Goal: Task Accomplishment & Management: Complete application form

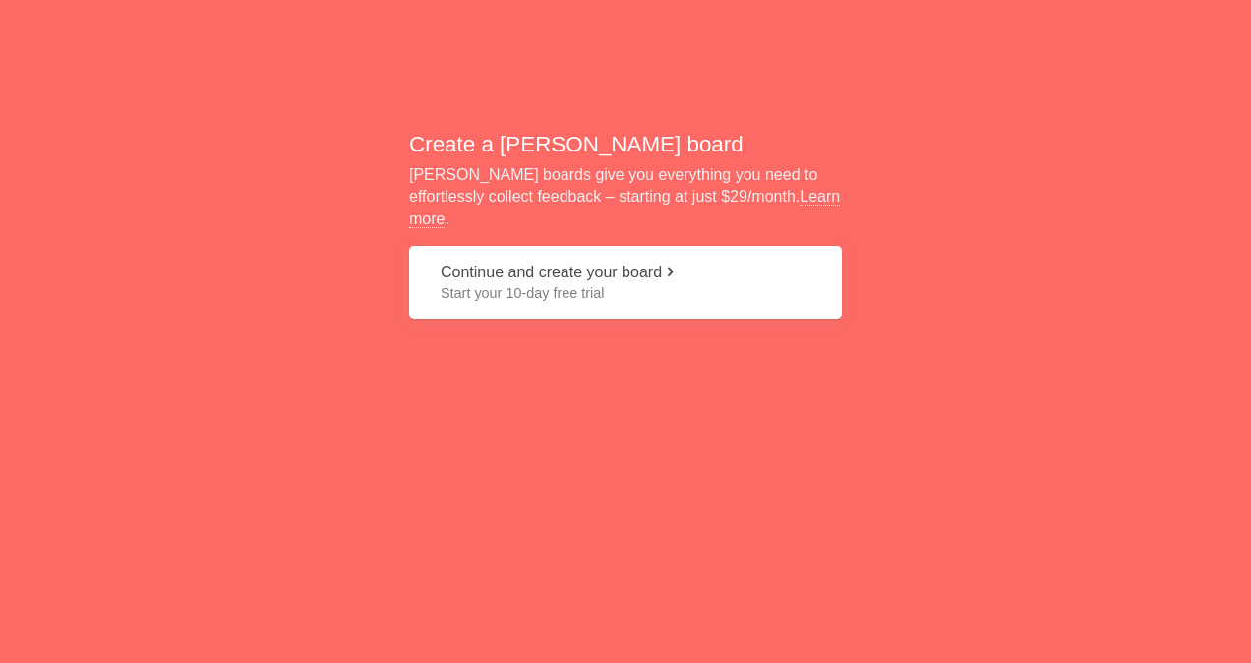
click at [645, 269] on button "Continue and create your board Start your 10-day free trial" at bounding box center [625, 283] width 433 height 74
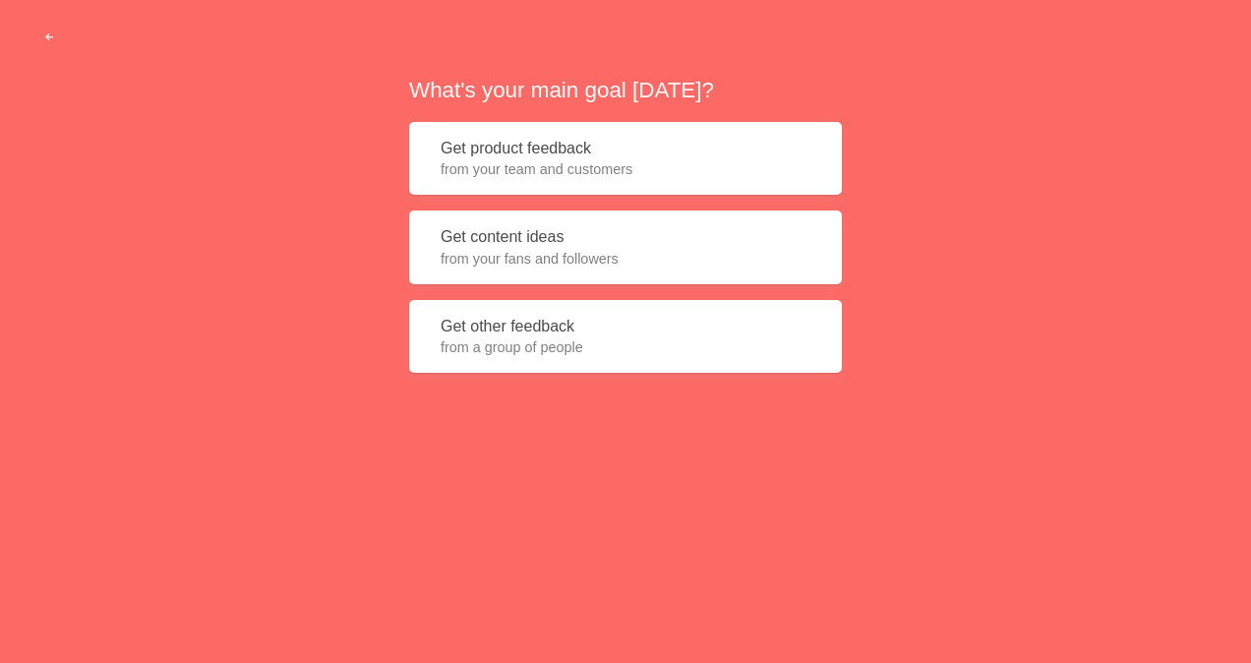
click at [610, 318] on button "Get other feedback from a group of people" at bounding box center [625, 337] width 433 height 74
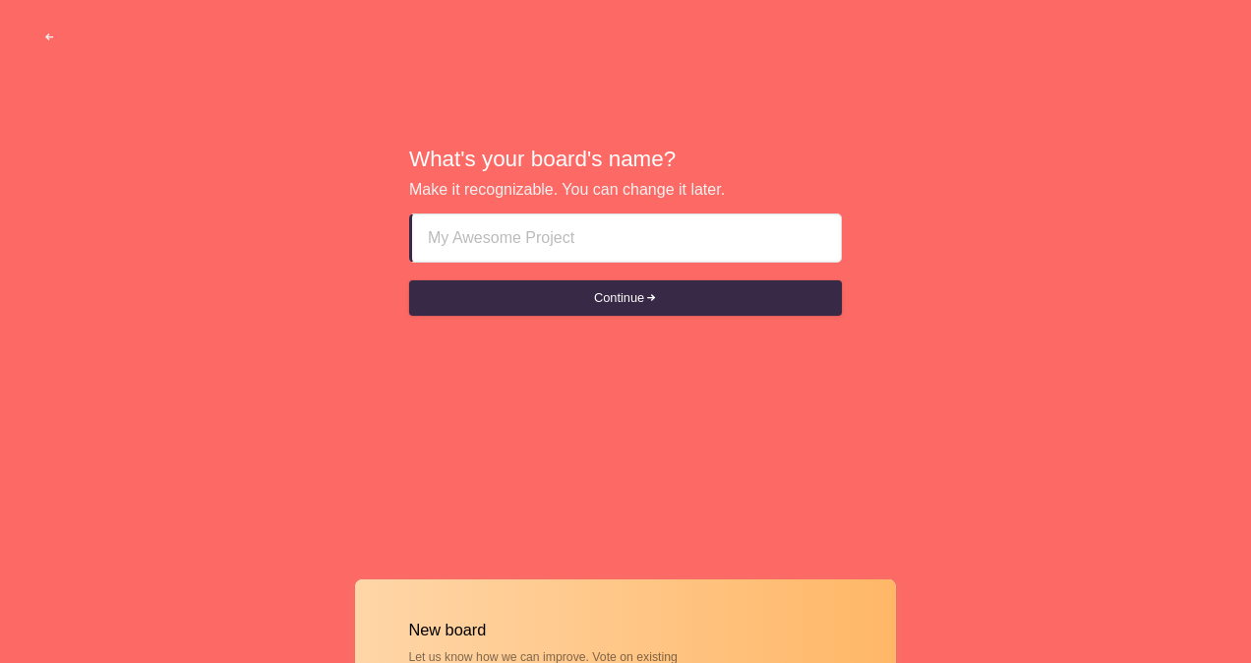
click at [621, 245] on input at bounding box center [626, 237] width 397 height 47
paste input "𝔧𝔫𝔡➕𝔮𝔲𝔫㊂⑦⁸¹²4👆🏿IoOsong68"
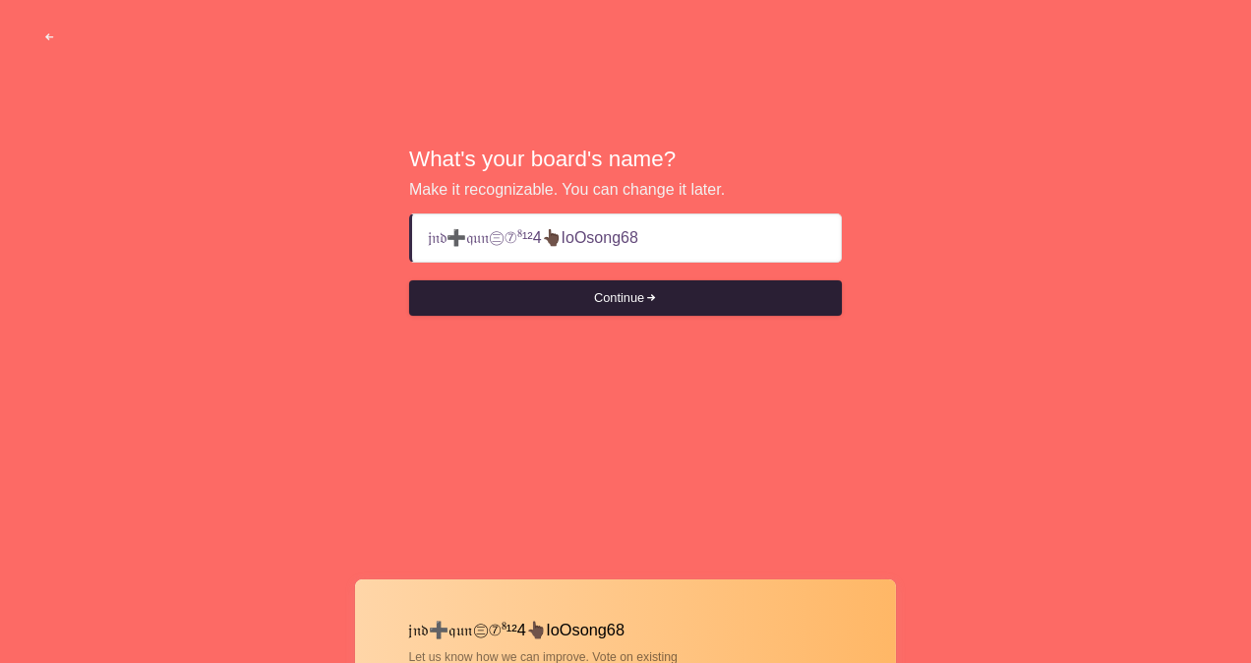
click at [631, 293] on button "Continue" at bounding box center [625, 297] width 433 height 35
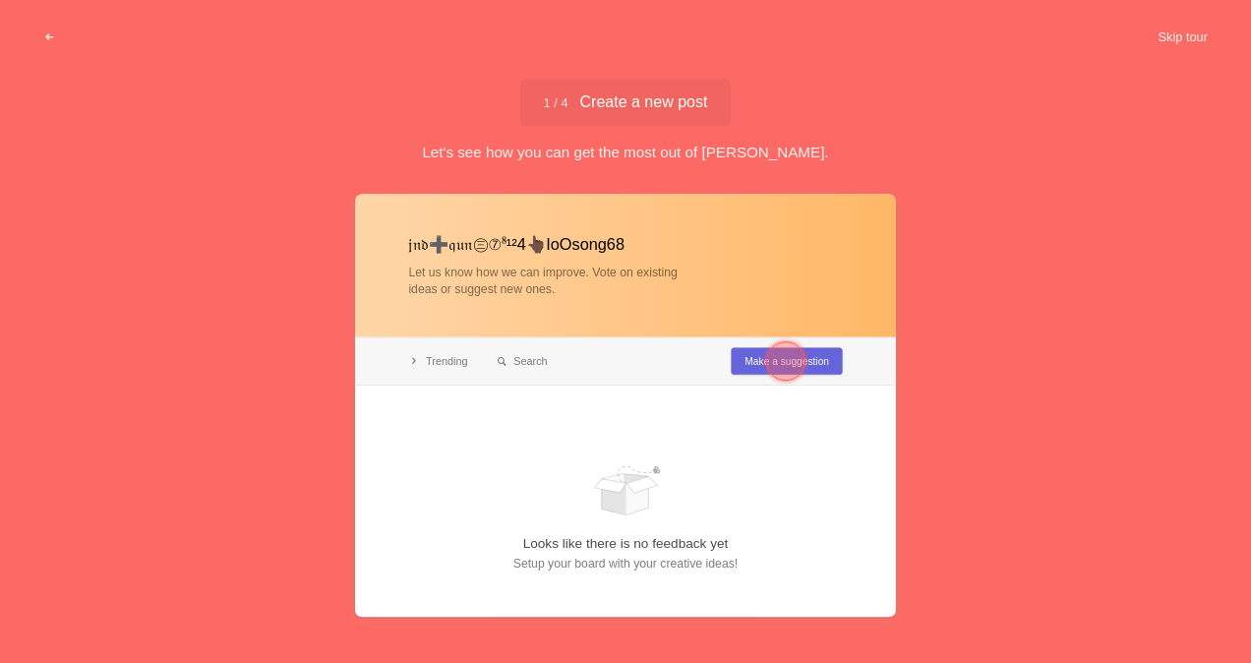
type input "𝔧𝔫𝔡➕𝔮𝔲𝔫㊂⑦⁸¹²4👆🏿IoOsong68"
click at [793, 364] on div at bounding box center [785, 360] width 39 height 39
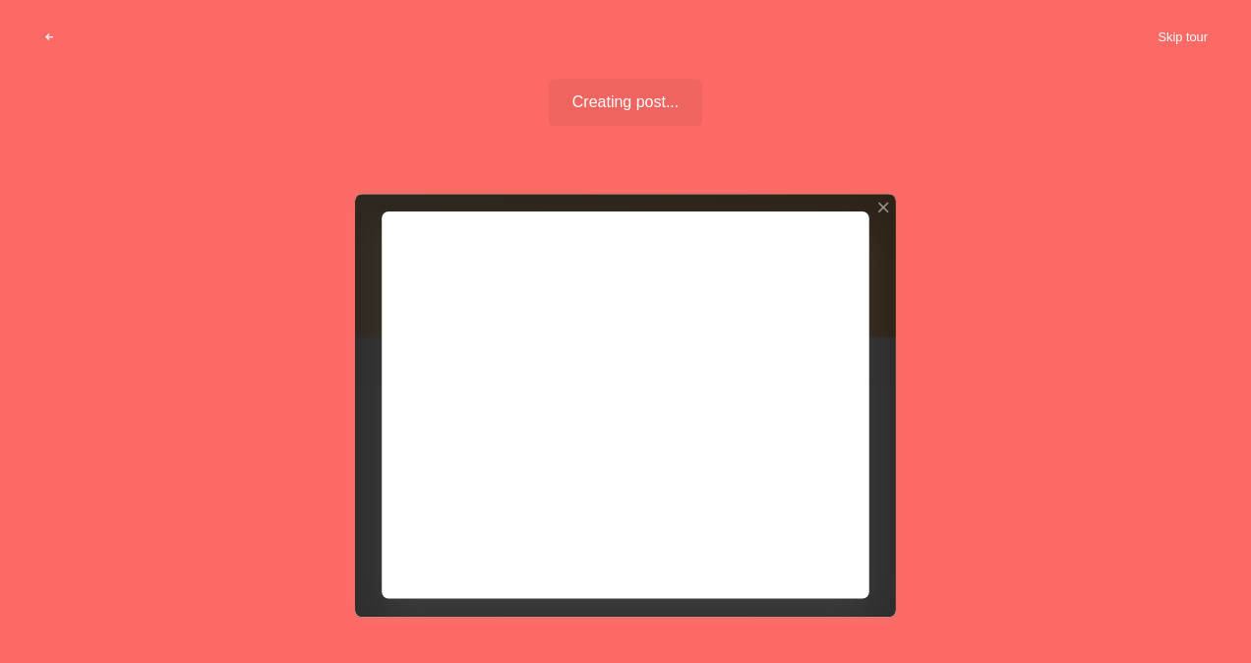
click at [1188, 35] on button "Skip tour" at bounding box center [1182, 37] width 97 height 35
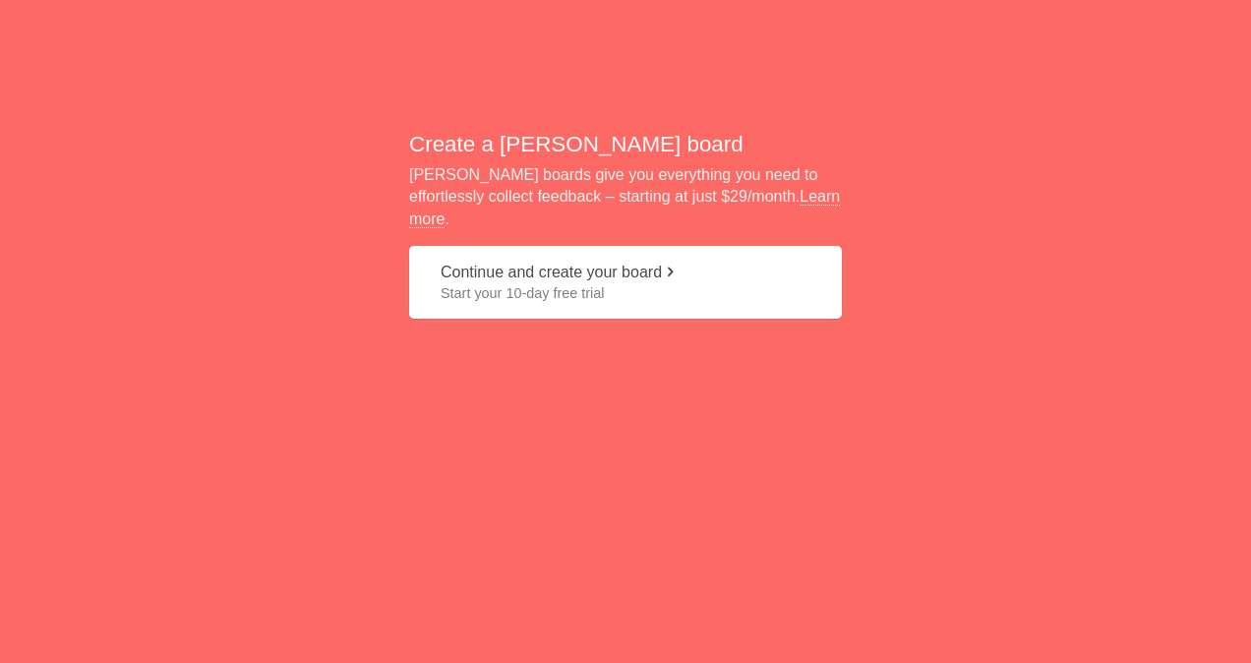
click at [606, 283] on span "Start your 10-day free trial" at bounding box center [626, 293] width 370 height 20
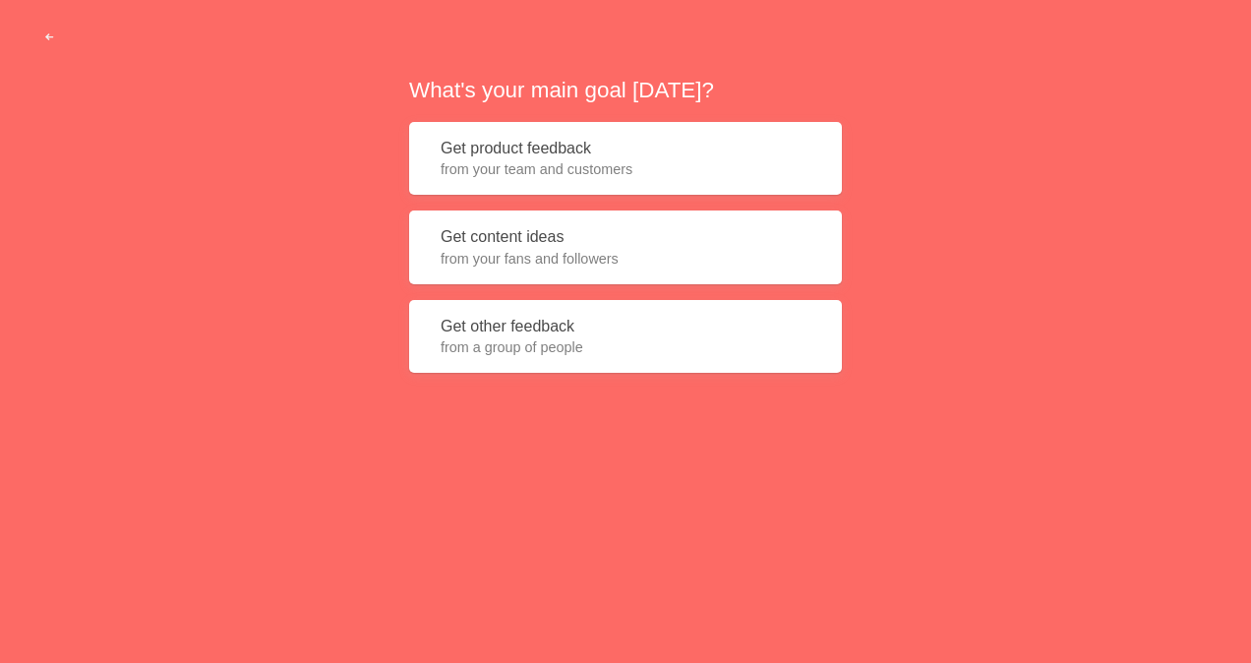
click at [603, 338] on span "from a group of people" at bounding box center [626, 347] width 370 height 20
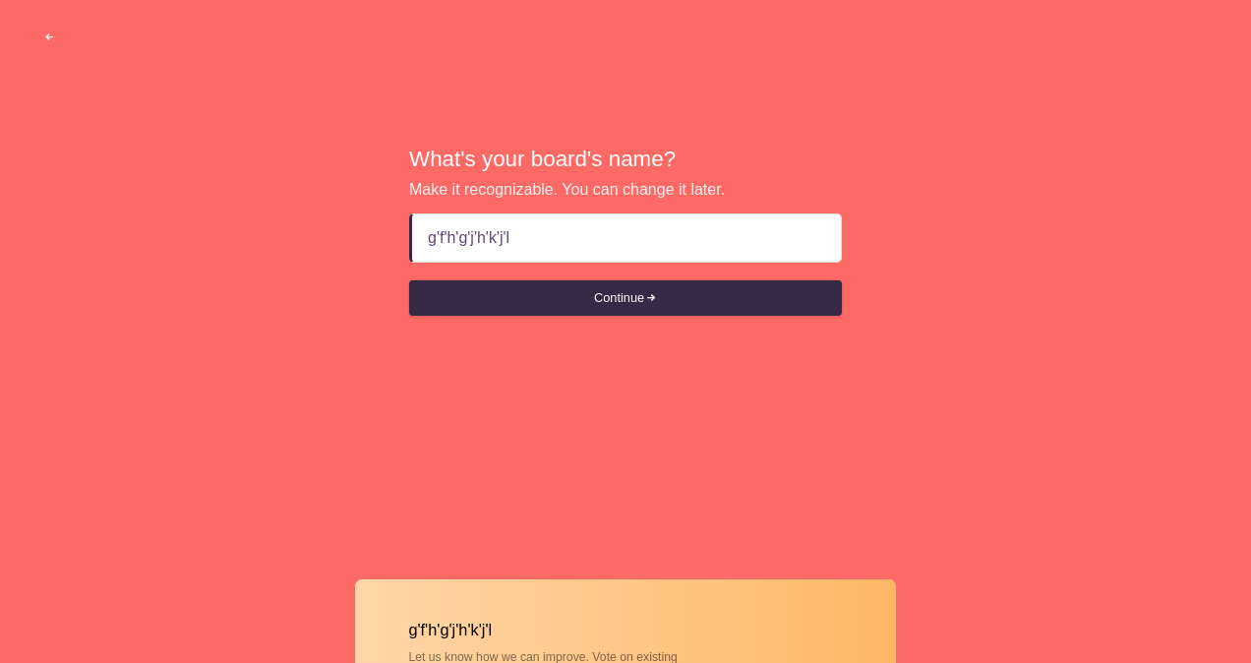
type input "gfhgjhkjl"
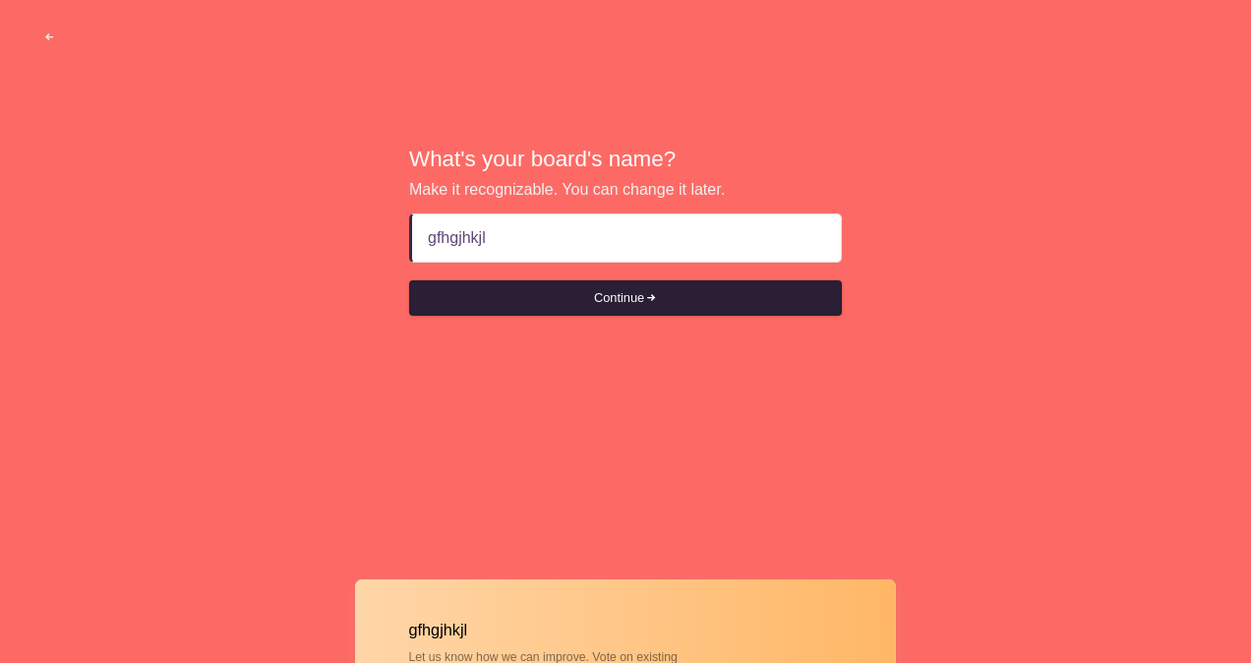
click at [596, 293] on button "Continue" at bounding box center [625, 297] width 433 height 35
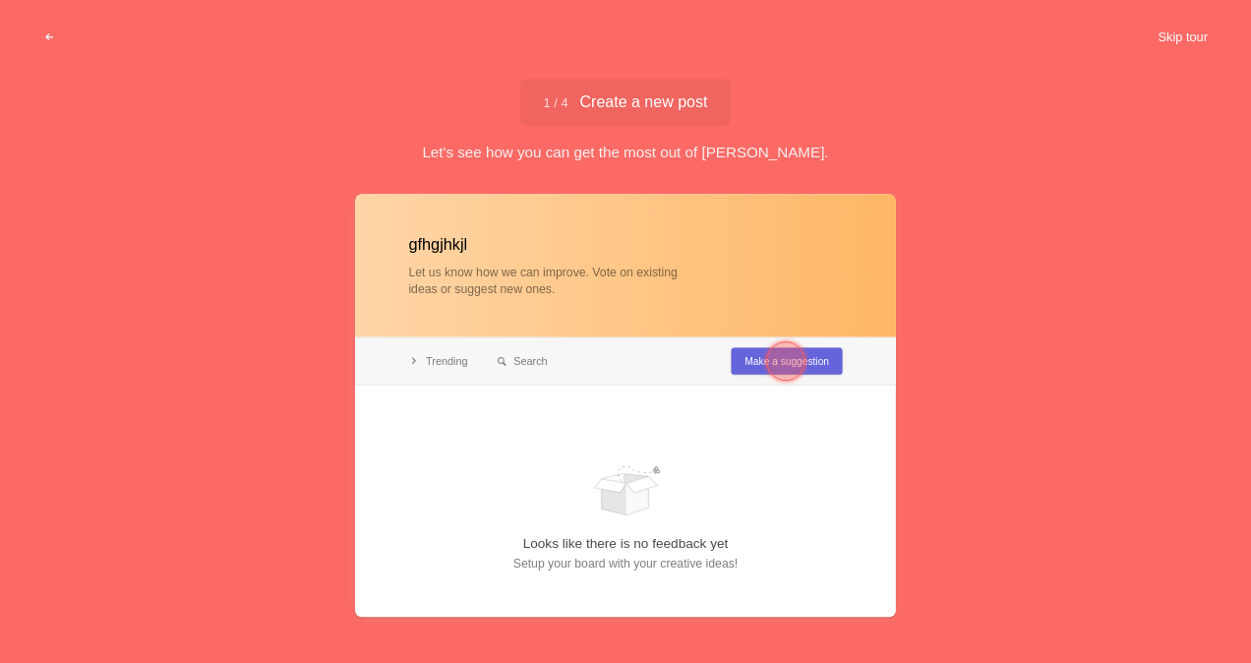
click at [1190, 45] on button "Skip tour" at bounding box center [1182, 37] width 97 height 35
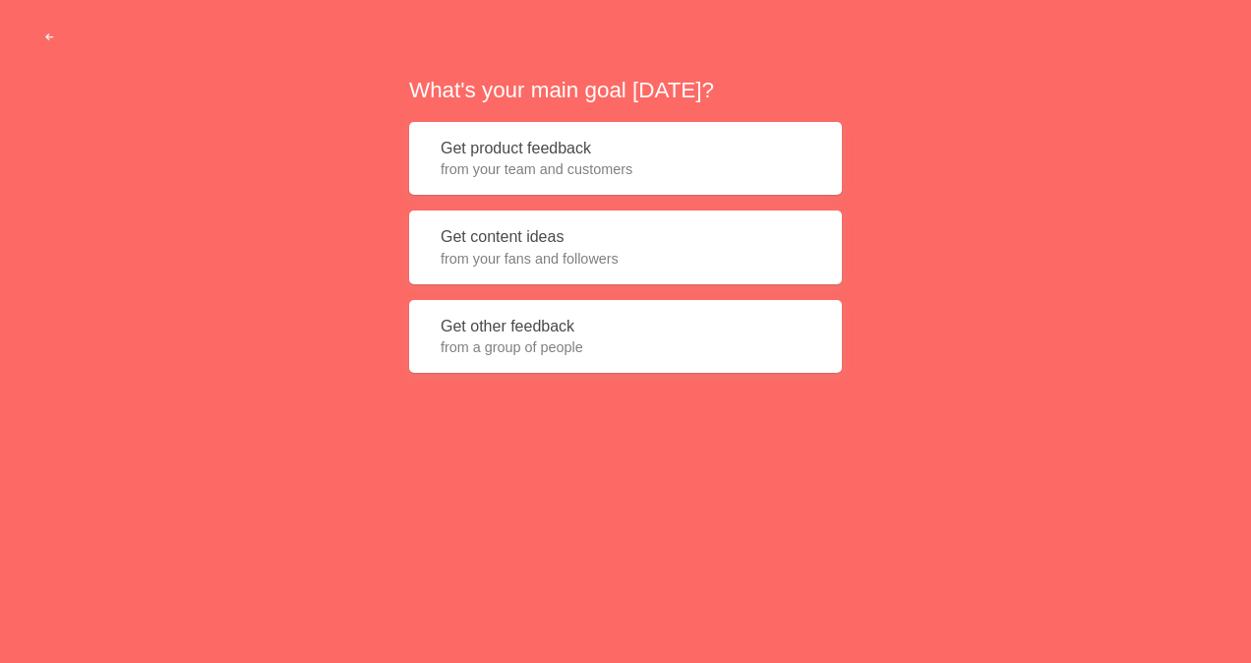
click at [559, 326] on button "Get other feedback from a group of people" at bounding box center [625, 337] width 433 height 74
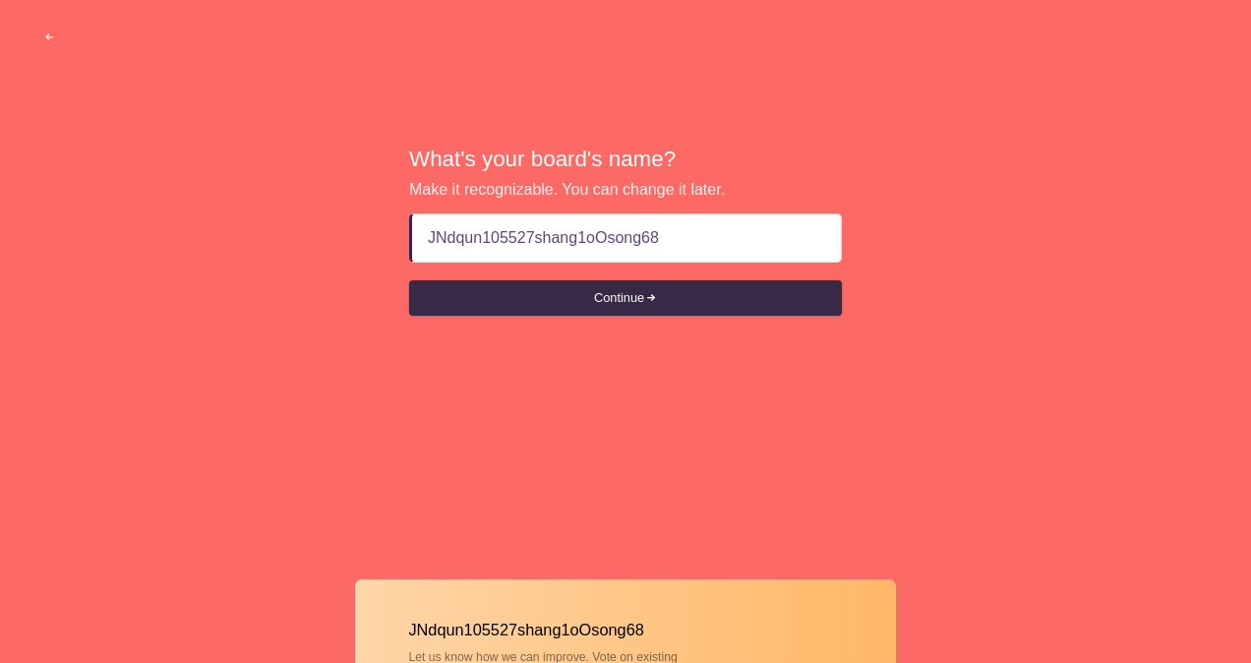
drag, startPoint x: 529, startPoint y: 240, endPoint x: 483, endPoint y: 239, distance: 46.2
click at [483, 239] on input "JNdqun105527shang1oOsong68" at bounding box center [626, 237] width 397 height 47
type input "JNdqun447819shang1oOsong68"
click at [558, 297] on button "Continue" at bounding box center [625, 297] width 433 height 35
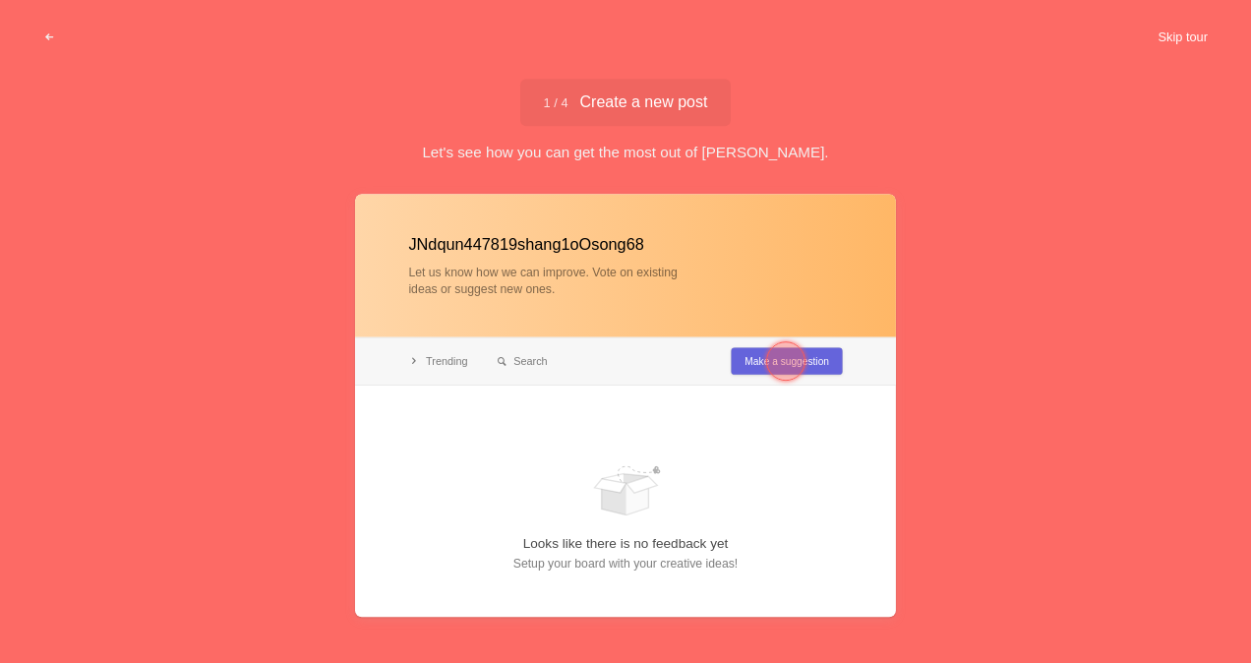
click at [1190, 33] on button "Skip tour" at bounding box center [1182, 37] width 97 height 35
